Goal: Check status: Check status

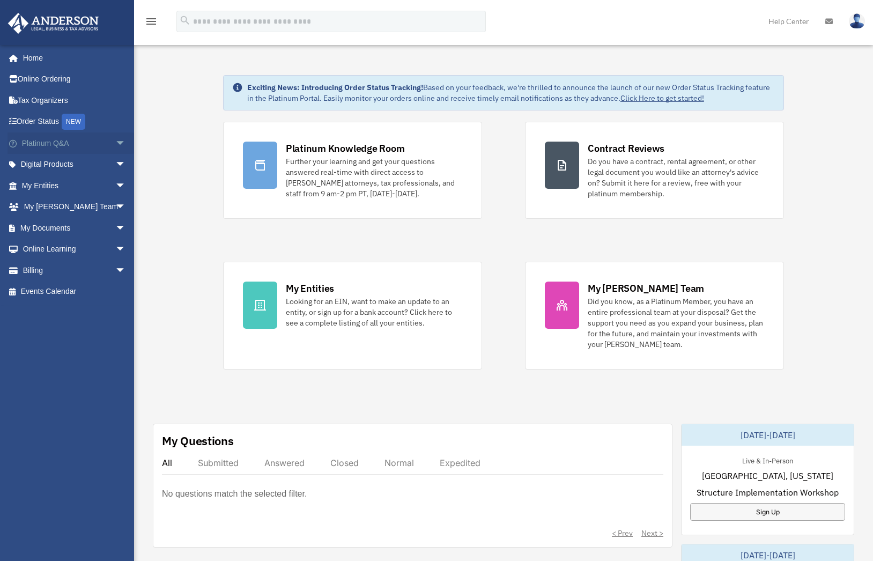
click at [117, 142] on span "arrow_drop_down" at bounding box center [125, 143] width 21 height 22
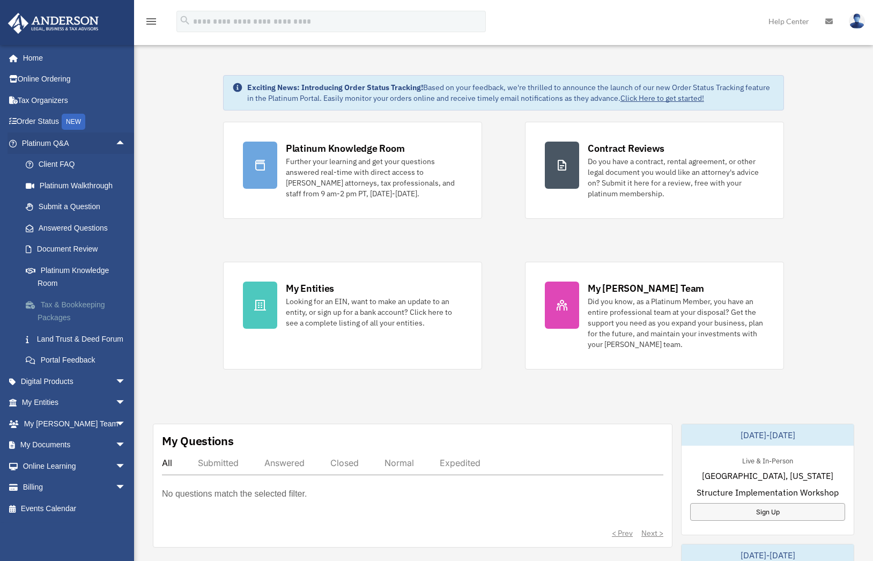
click at [79, 302] on link "Tax & Bookkeeping Packages" at bounding box center [78, 311] width 127 height 34
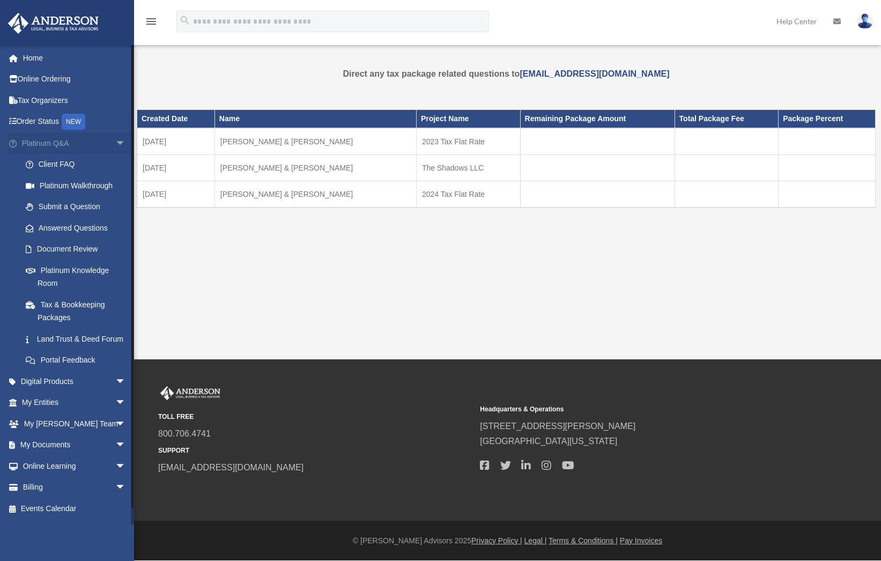
click at [115, 141] on span "arrow_drop_down" at bounding box center [125, 143] width 21 height 22
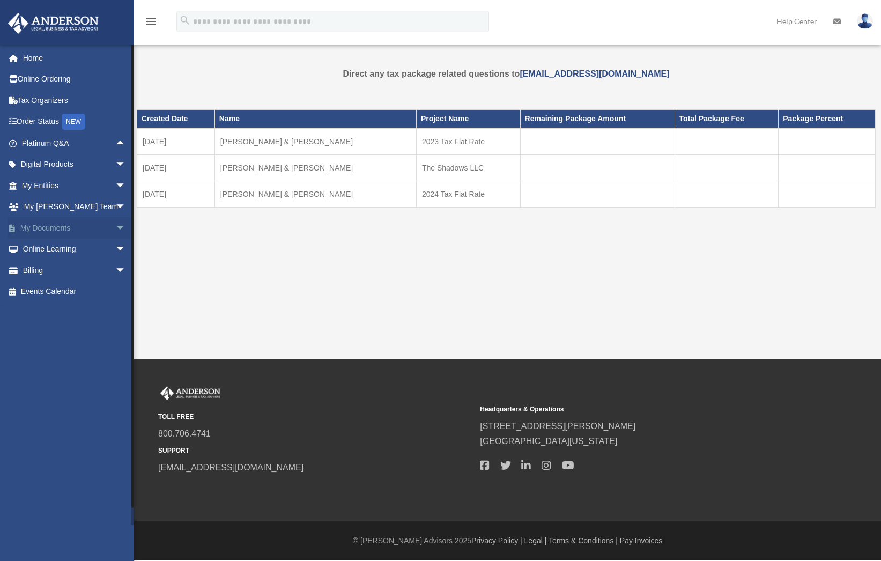
click at [115, 224] on span "arrow_drop_down" at bounding box center [125, 228] width 21 height 22
click at [46, 251] on link "Box" at bounding box center [78, 249] width 127 height 21
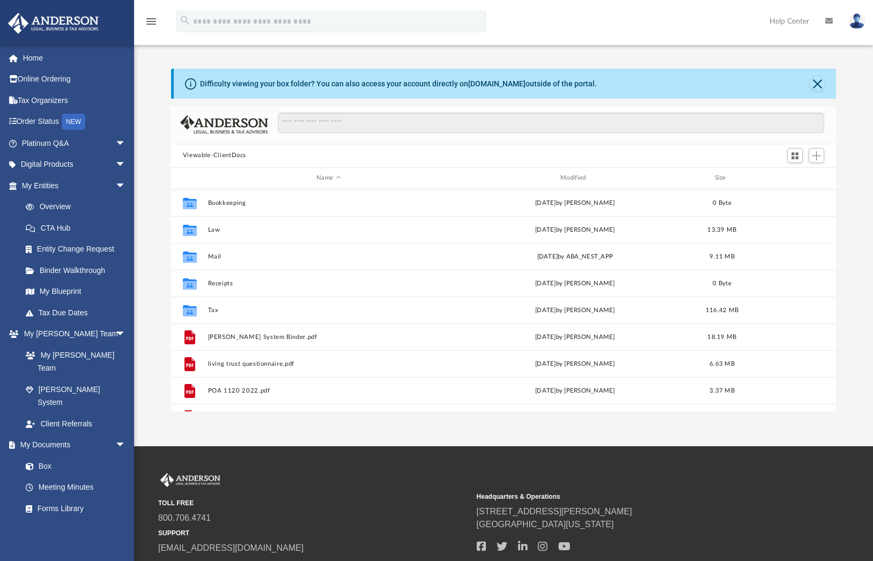
scroll to position [235, 657]
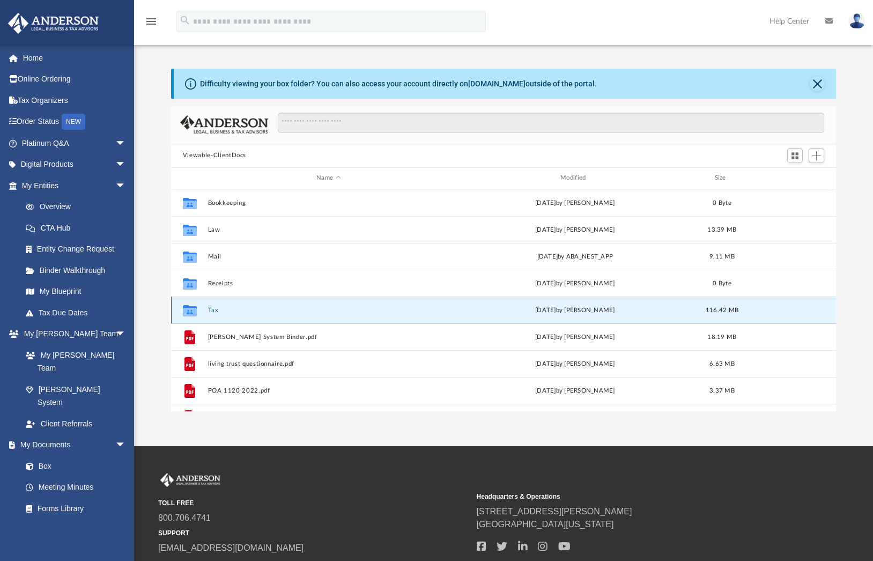
click at [211, 310] on button "Tax" at bounding box center [329, 310] width 242 height 7
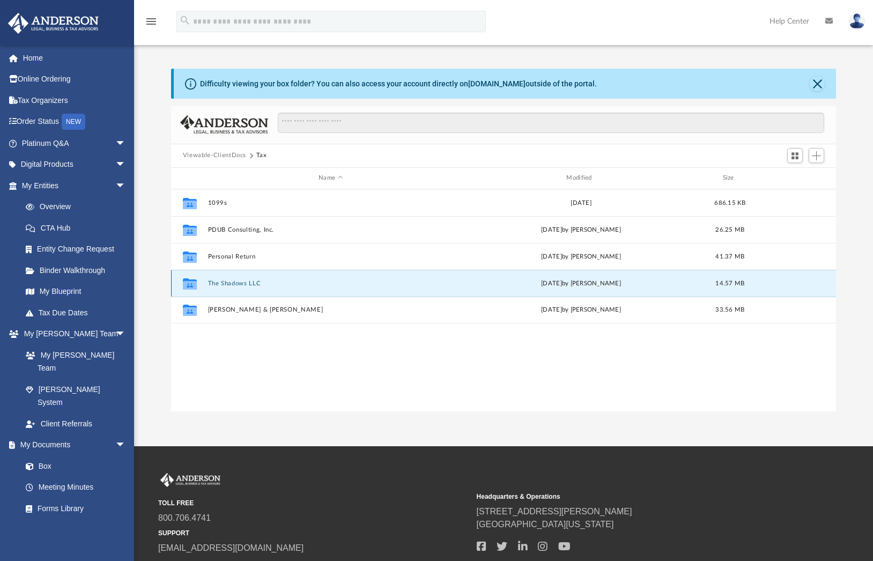
click at [230, 281] on button "The Shadows LLC" at bounding box center [331, 283] width 246 height 7
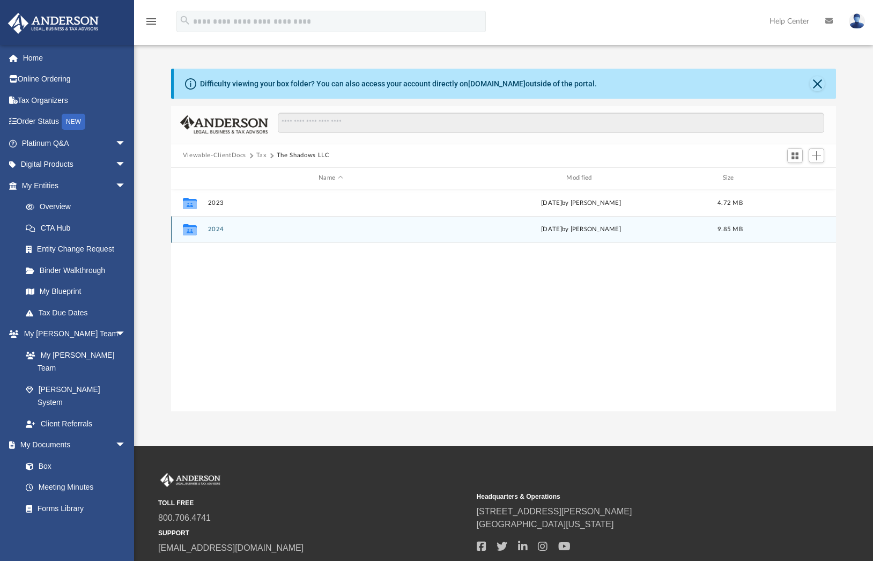
click at [219, 227] on button "2024" at bounding box center [331, 229] width 246 height 7
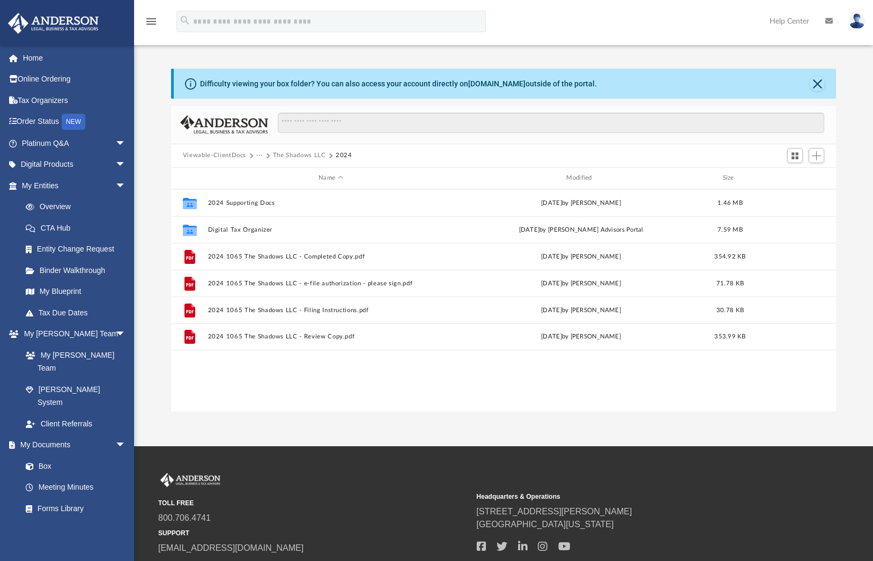
click at [307, 153] on button "The Shadows LLC" at bounding box center [299, 156] width 53 height 10
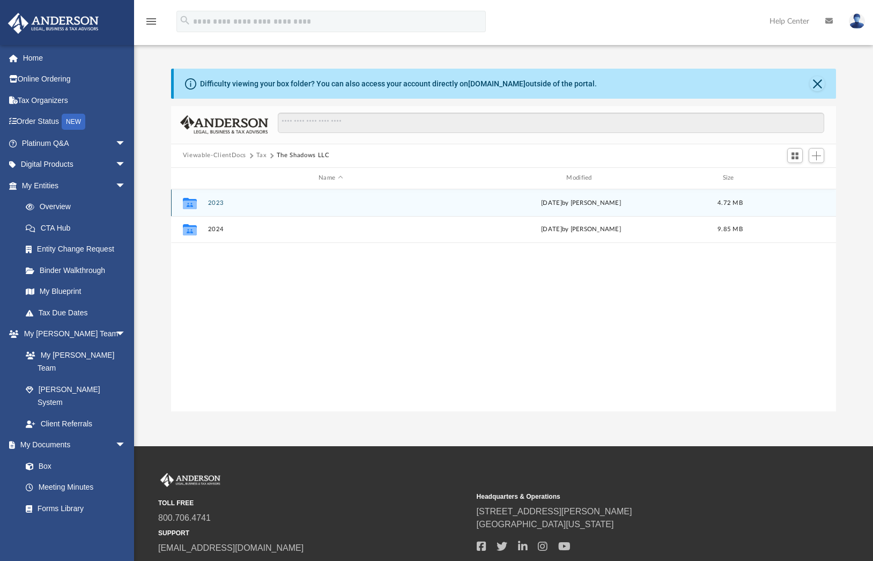
click at [221, 202] on button "2023" at bounding box center [331, 203] width 246 height 7
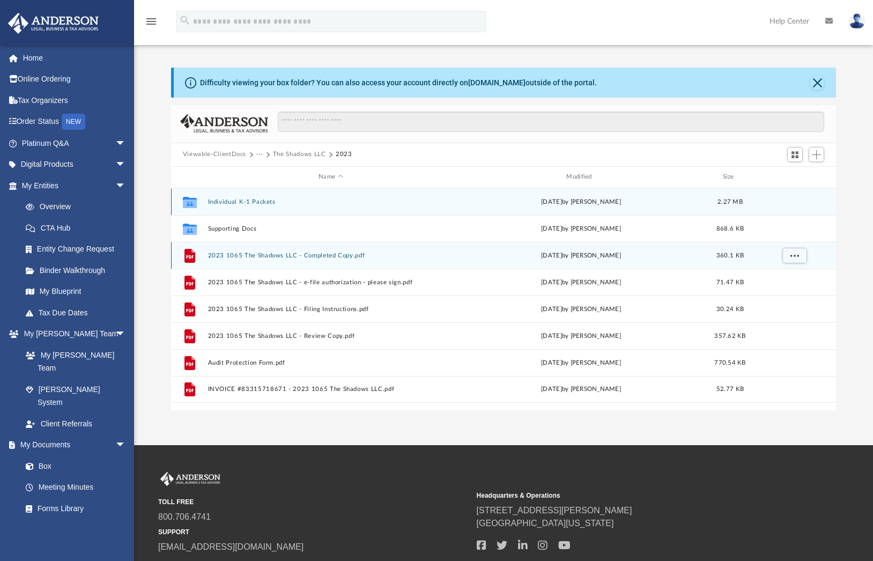
scroll to position [2, 0]
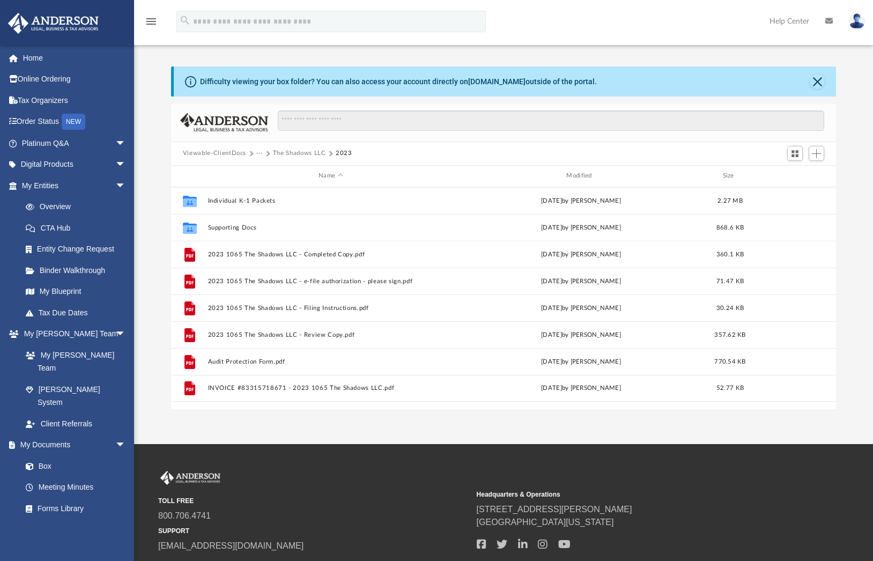
click at [310, 153] on button "The Shadows LLC" at bounding box center [299, 154] width 53 height 10
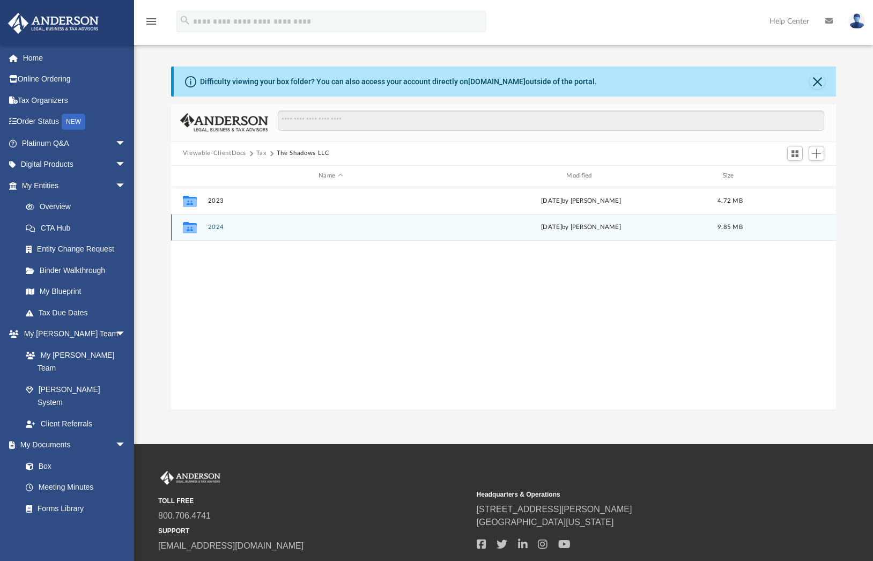
click at [215, 222] on div "Collaborated Folder 2024 Tue Jul 15 2025 by Alex Price 9.85 MB" at bounding box center [503, 227] width 665 height 27
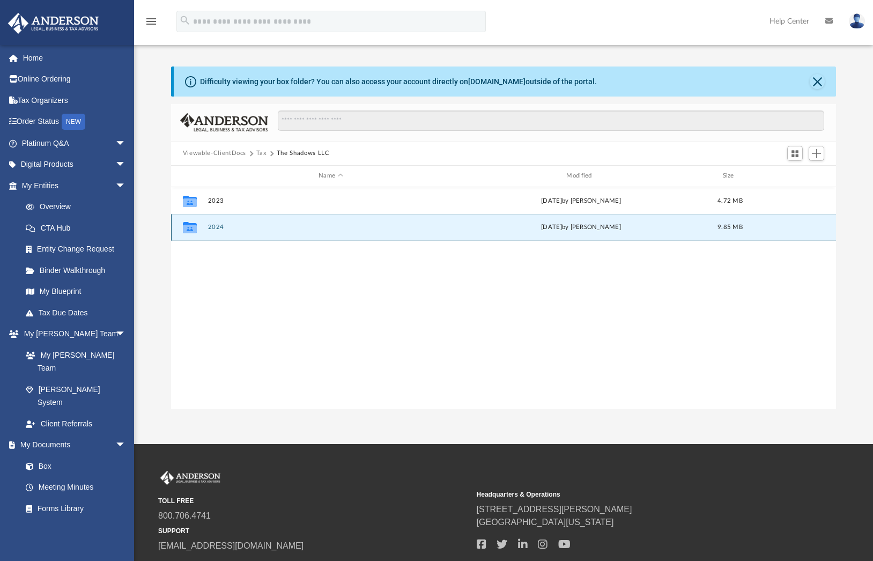
click at [216, 226] on button "2024" at bounding box center [331, 227] width 246 height 7
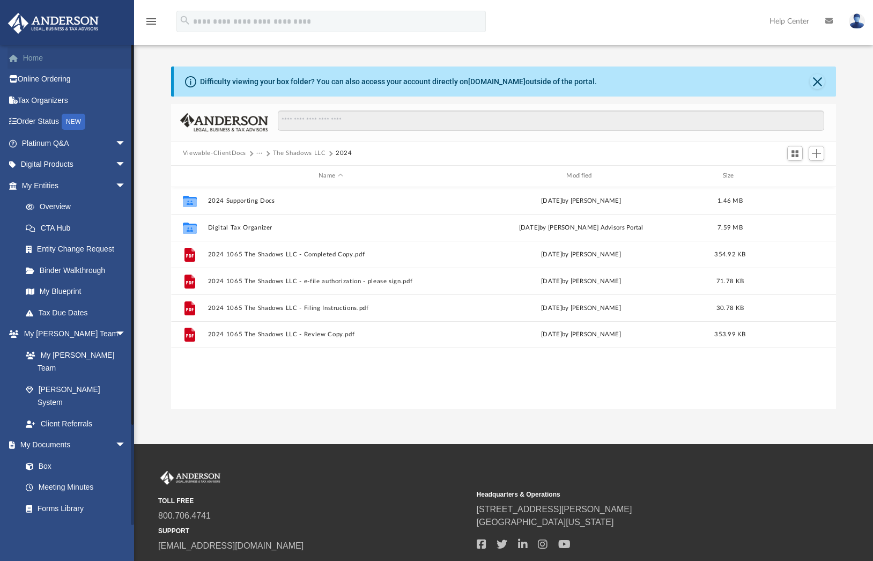
click at [68, 55] on link "Home" at bounding box center [75, 57] width 135 height 21
